Goal: Task Accomplishment & Management: Manage account settings

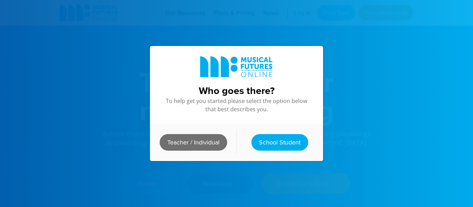
click at [194, 144] on link "Teacher / Individual" at bounding box center [194, 142] width 68 height 17
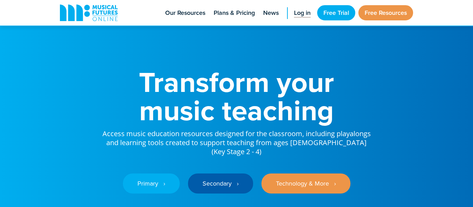
click at [305, 15] on span "Log in" at bounding box center [302, 12] width 17 height 9
click at [297, 12] on span "Log in" at bounding box center [302, 12] width 17 height 9
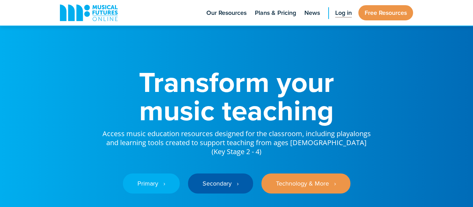
click at [337, 14] on span "Log in" at bounding box center [343, 12] width 17 height 9
